Goal: Check status

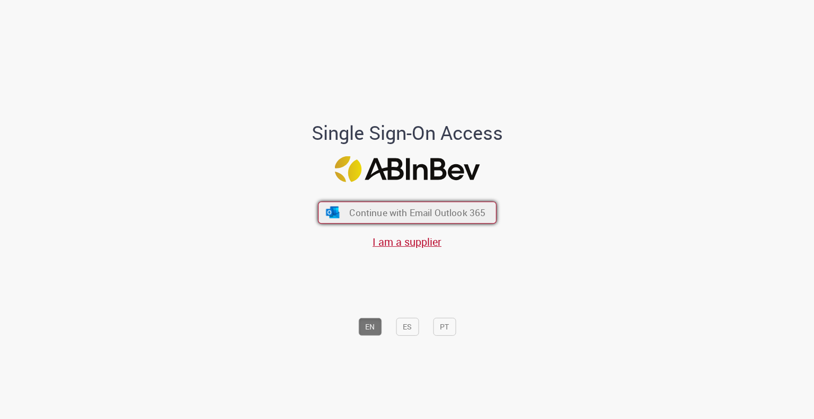
click at [433, 204] on button "Continue with Email Outlook 365" at bounding box center [407, 212] width 179 height 22
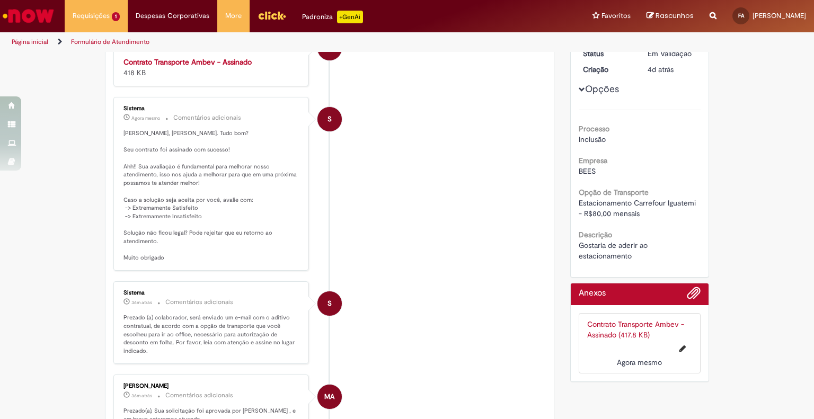
scroll to position [114, 0]
